Goal: Task Accomplishment & Management: Use online tool/utility

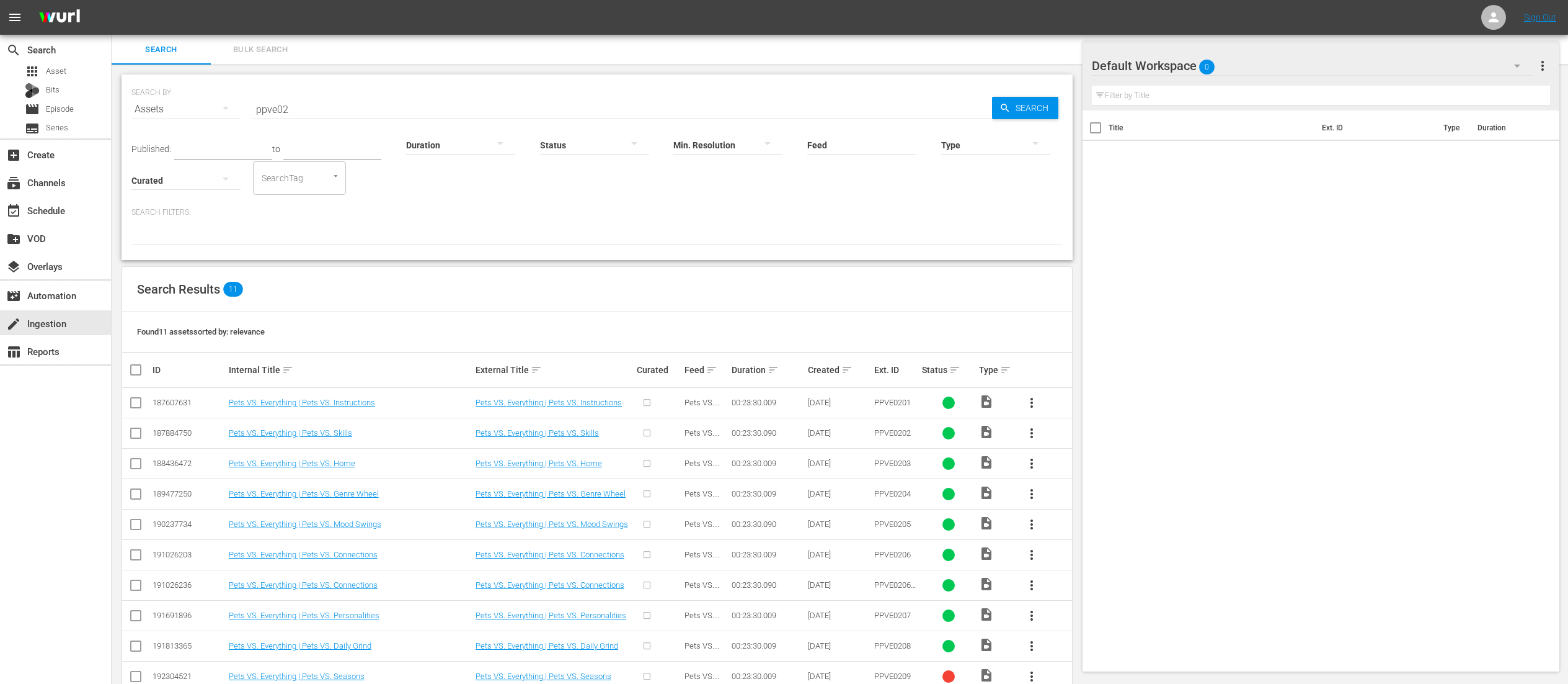
scroll to position [63, 0]
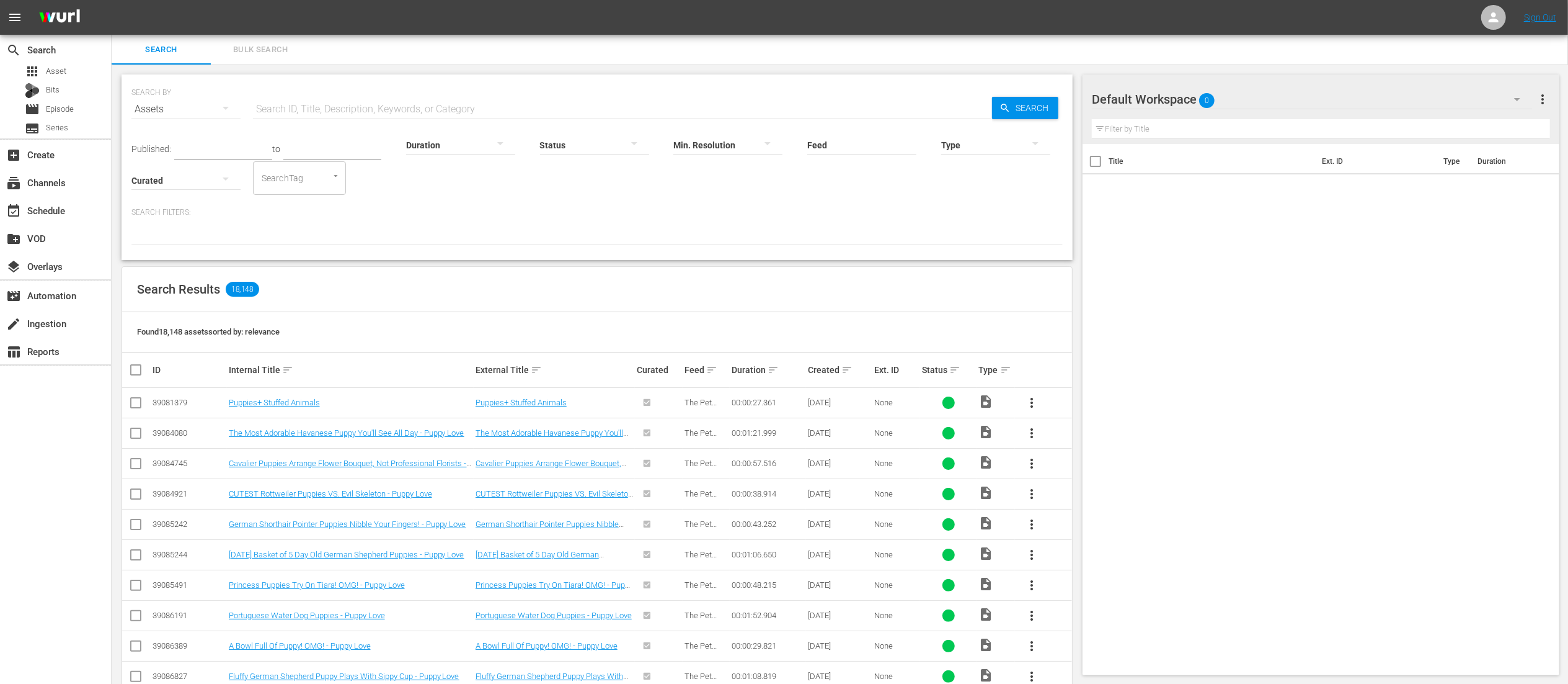
click at [308, 112] on input "text" at bounding box center [623, 109] width 739 height 30
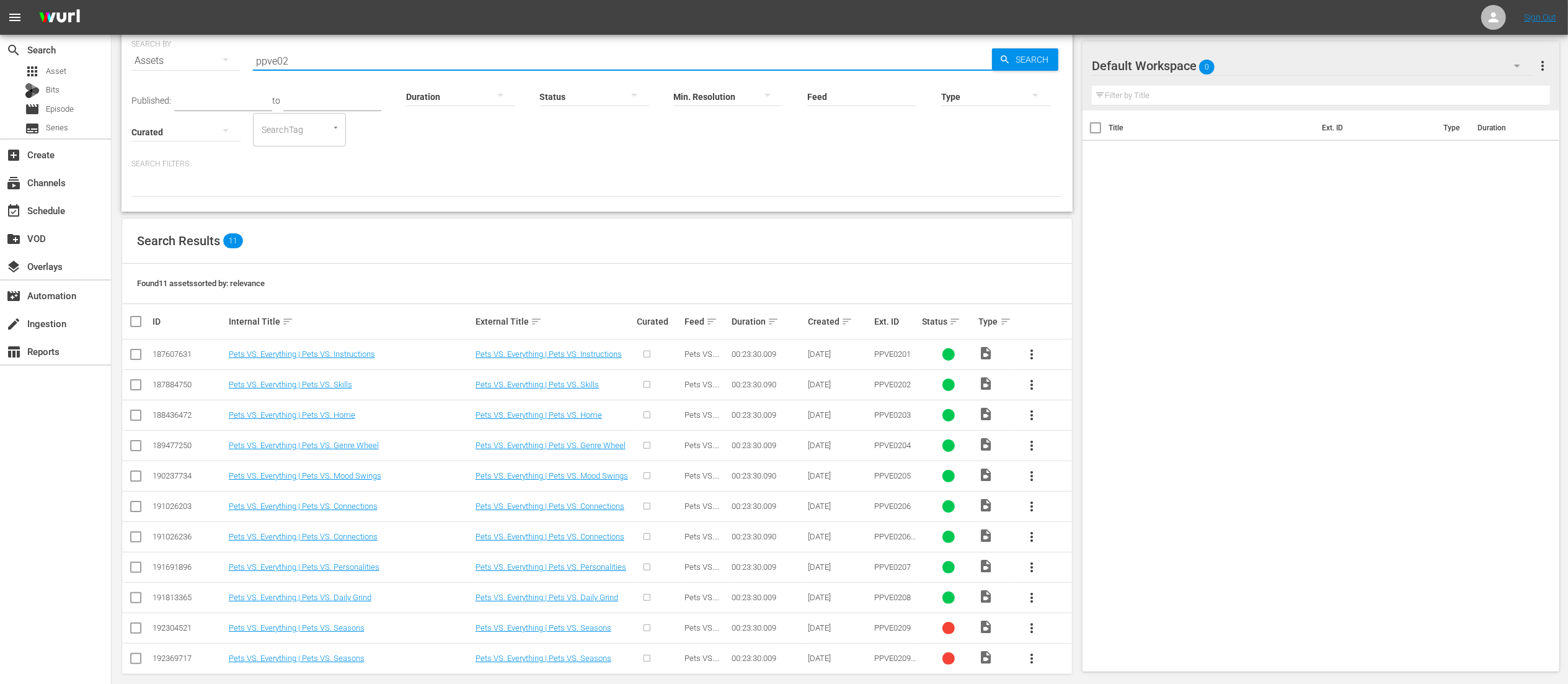
scroll to position [63, 0]
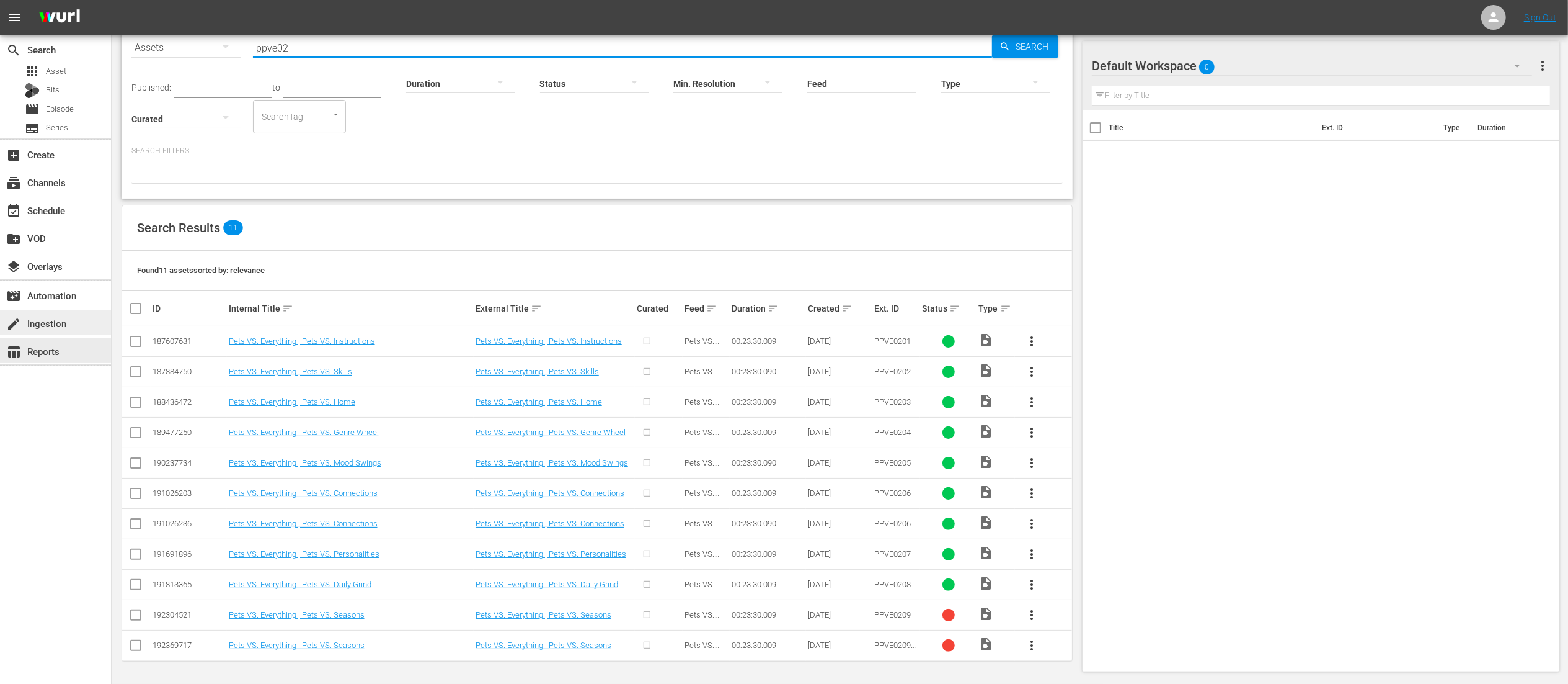
type input "ppve02"
click at [41, 327] on div "create Ingestion" at bounding box center [34, 321] width 70 height 11
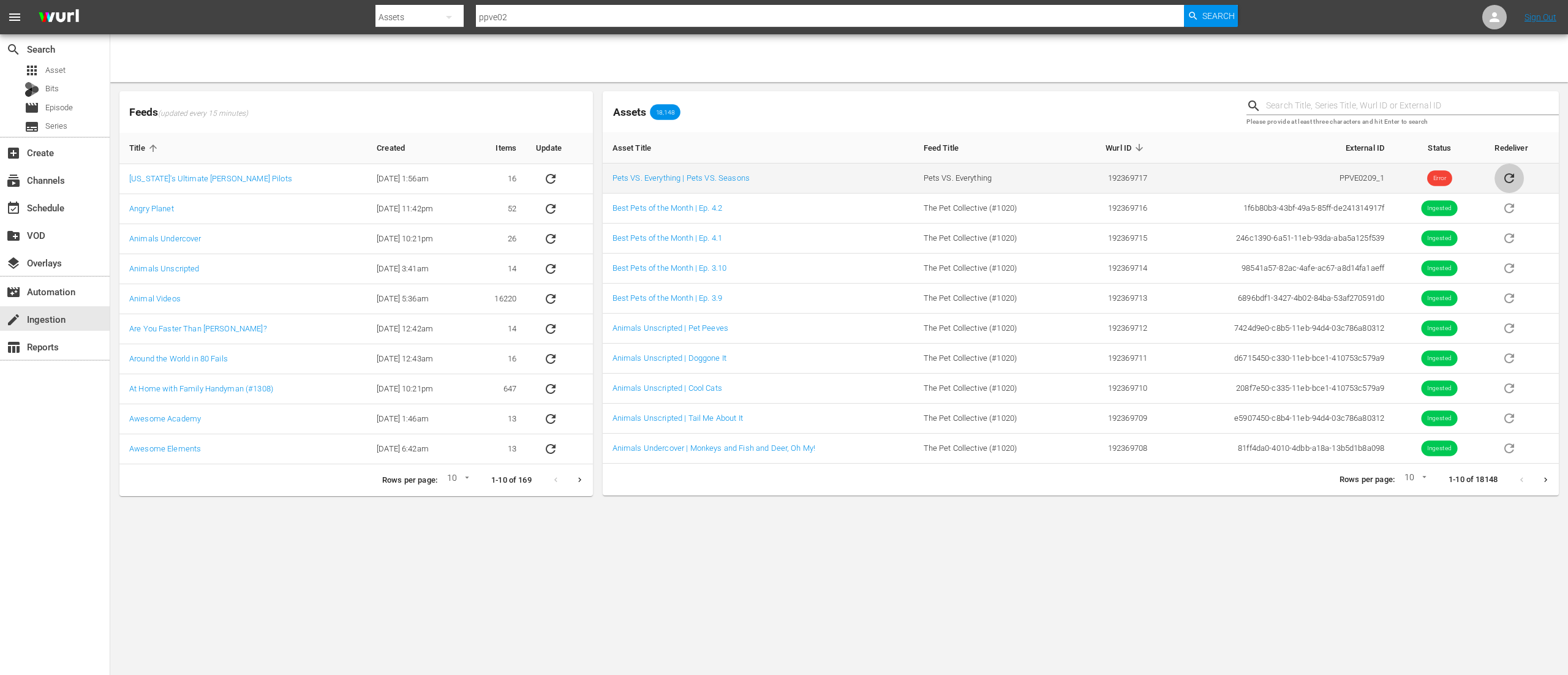
click at [1512, 175] on icon "sticky table" at bounding box center [1509, 178] width 10 height 10
